Goal: Communication & Community: Answer question/provide support

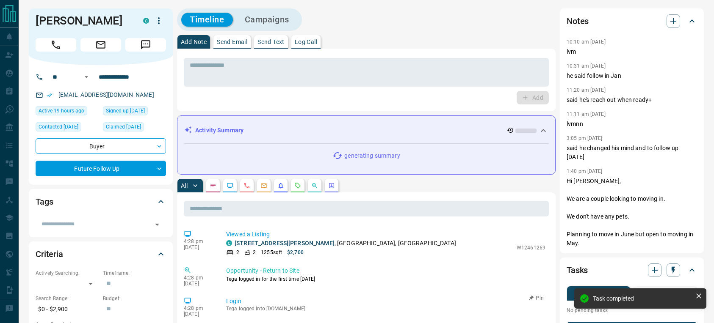
scroll to position [34, 0]
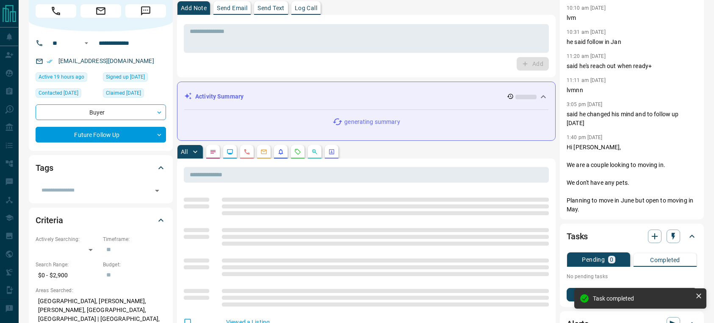
click at [234, 5] on p "Send Email" at bounding box center [232, 8] width 30 height 6
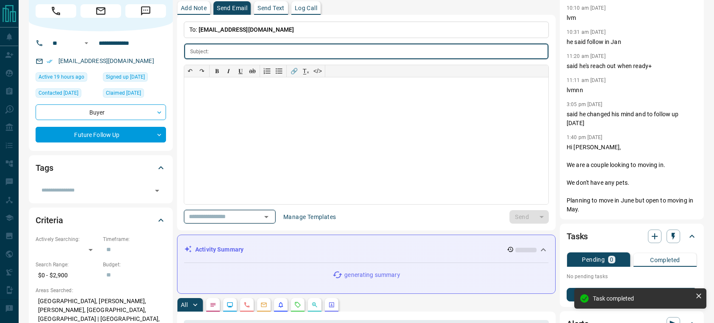
click at [271, 213] on icon "Open" at bounding box center [266, 217] width 10 height 10
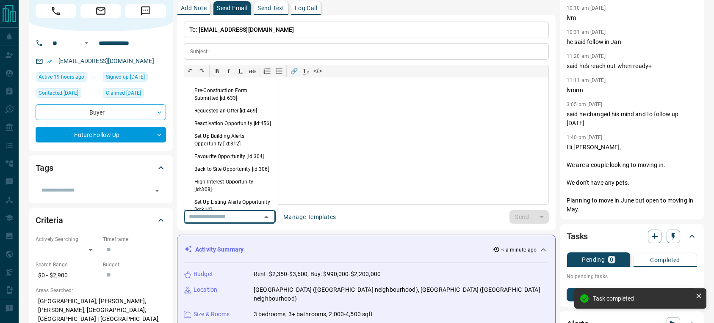
scroll to position [551, 0]
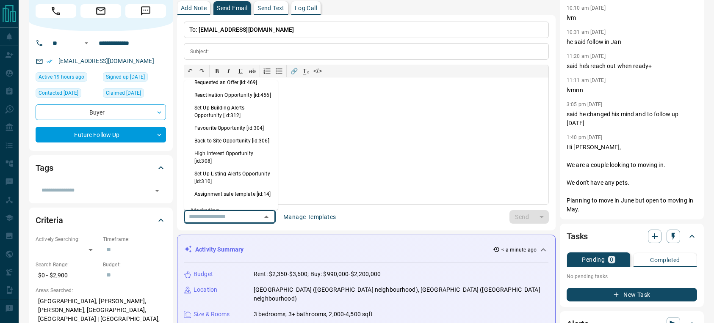
click at [219, 147] on li "Back to Site Opportunity [id:306]" at bounding box center [231, 141] width 94 height 13
type input "**********"
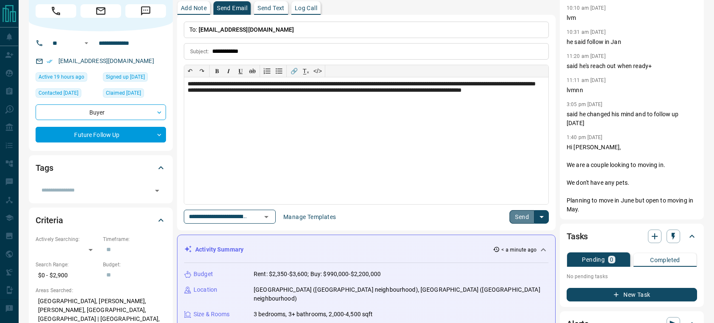
click at [520, 216] on button "Send" at bounding box center [521, 217] width 25 height 14
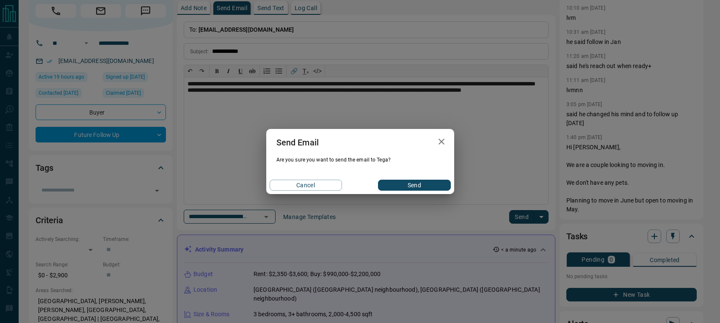
click at [422, 184] on button "Send" at bounding box center [414, 185] width 72 height 11
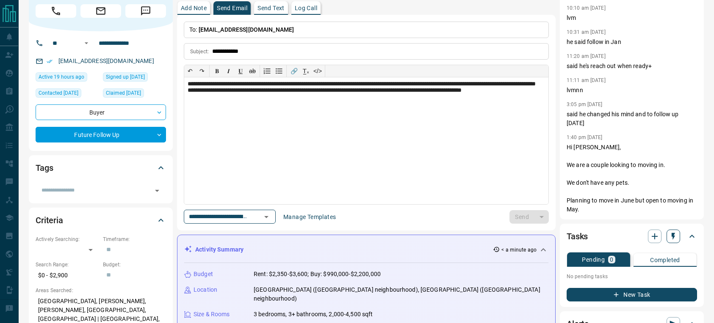
click at [674, 240] on icon "button" at bounding box center [673, 236] width 8 height 8
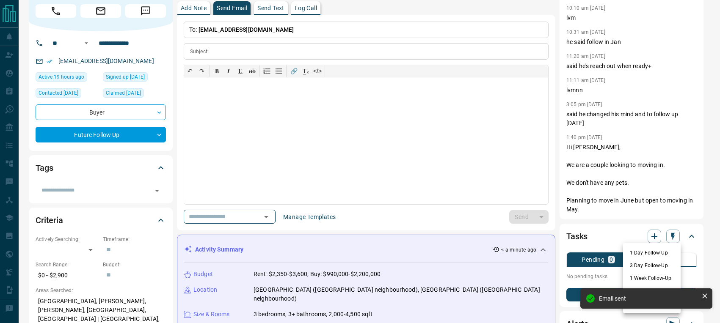
click at [643, 251] on li "1 Day Follow-Up" at bounding box center [652, 253] width 58 height 13
